Goal: Information Seeking & Learning: Learn about a topic

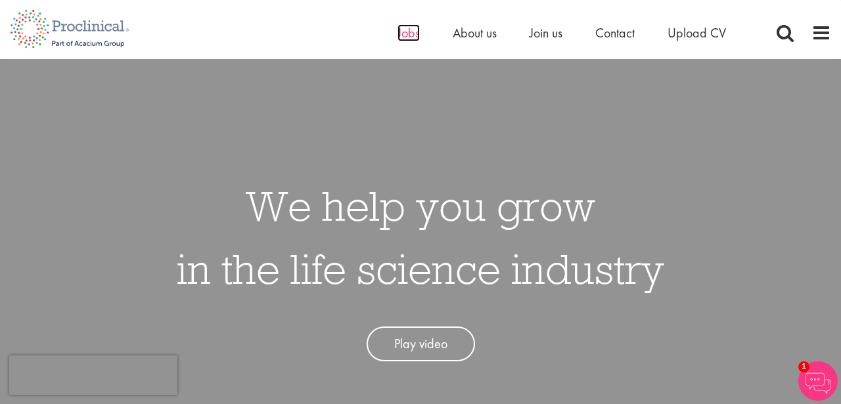
click at [411, 34] on span "Jobs" at bounding box center [409, 32] width 22 height 17
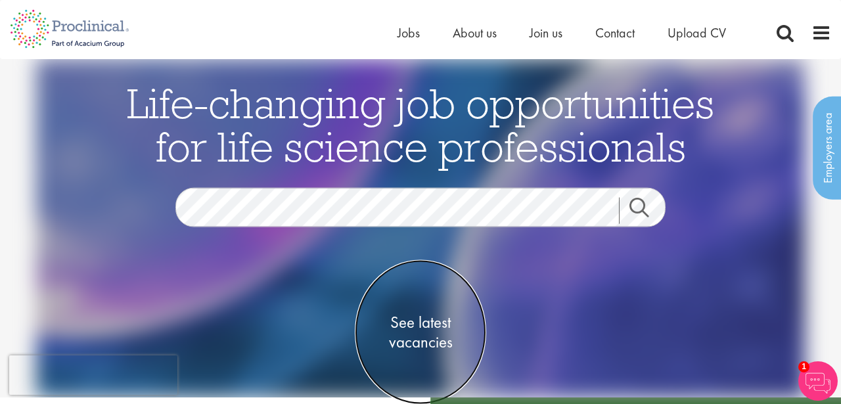
click at [412, 325] on span "See latest vacancies" at bounding box center [420, 332] width 131 height 39
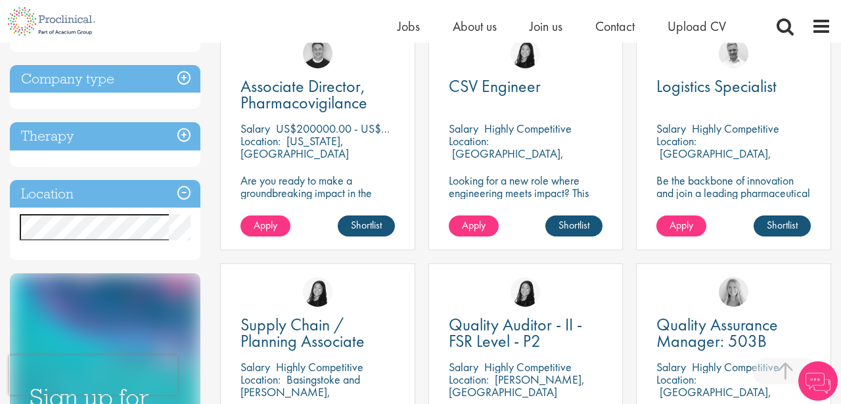
scroll to position [552, 0]
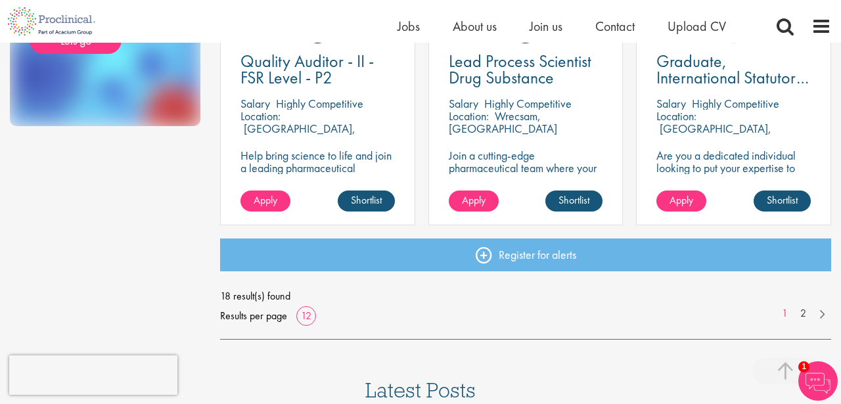
scroll to position [1009, 0]
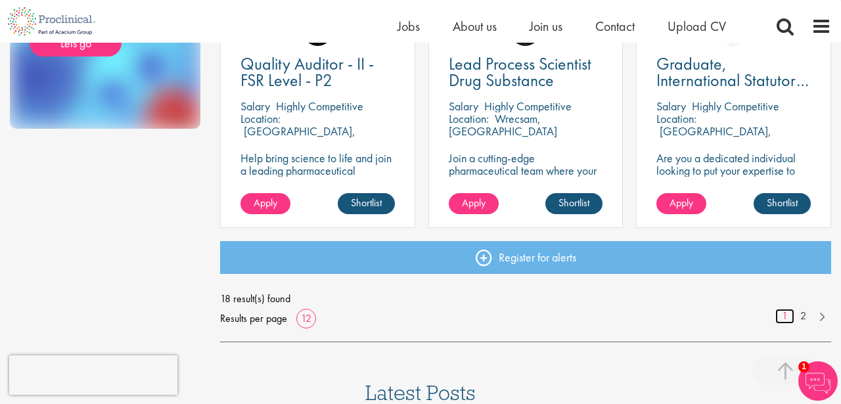
click at [784, 316] on link "1" at bounding box center [784, 316] width 19 height 15
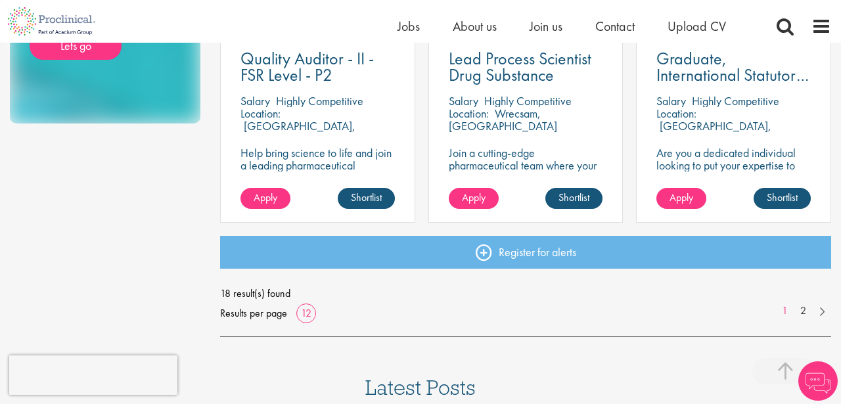
scroll to position [1016, 0]
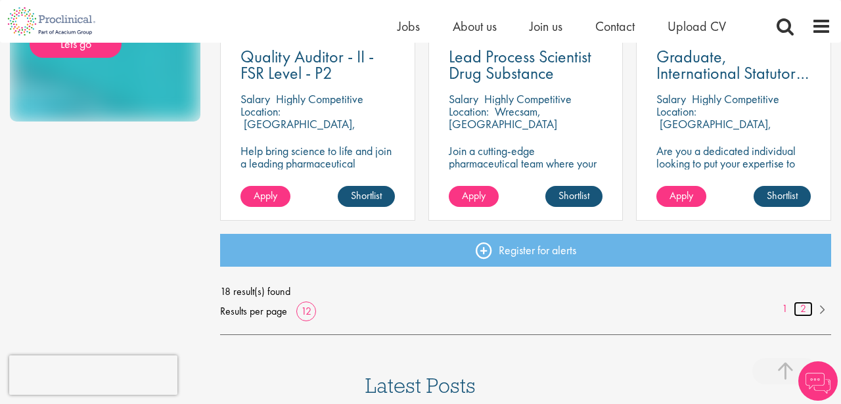
click at [804, 309] on link "2" at bounding box center [803, 309] width 19 height 15
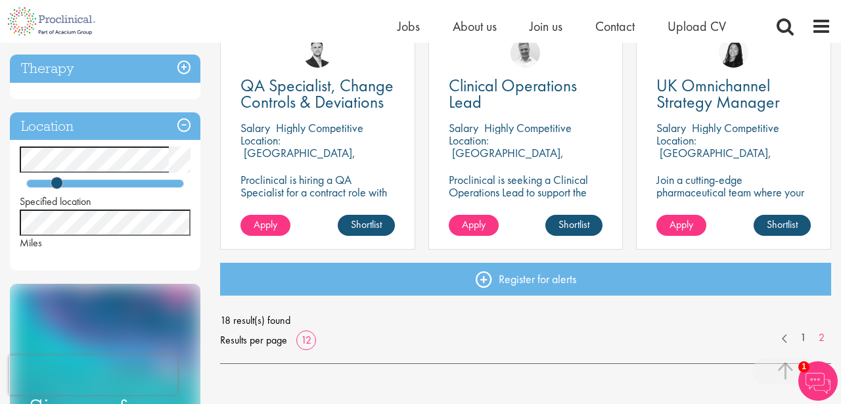
scroll to position [459, 0]
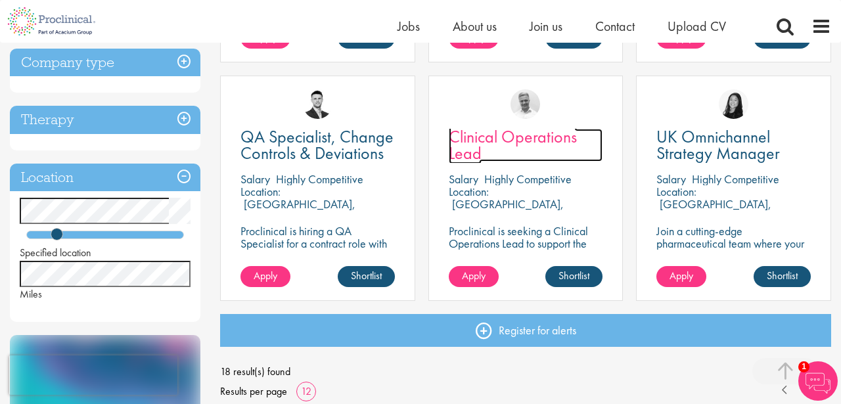
click at [516, 140] on span "Clinical Operations Lead" at bounding box center [513, 145] width 128 height 39
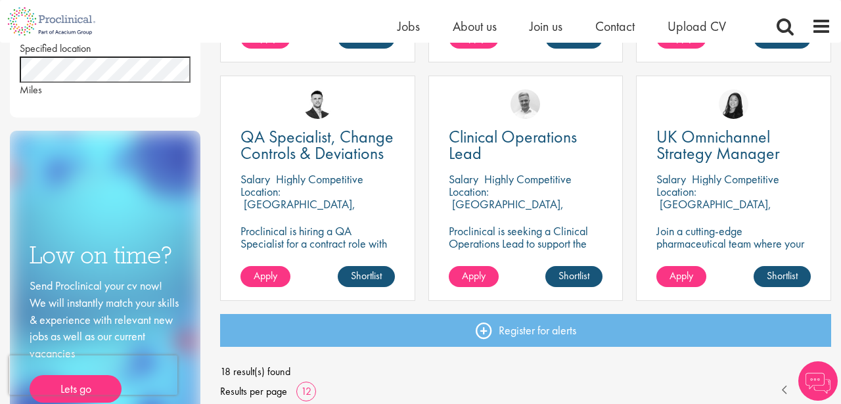
scroll to position [459, 0]
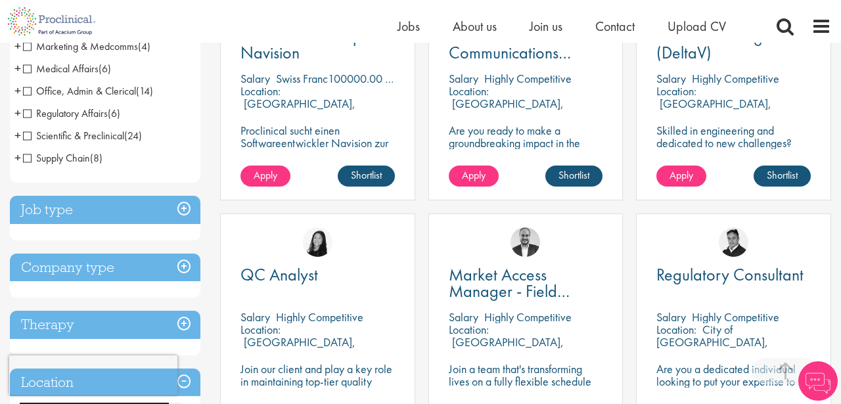
scroll to position [625, 0]
